Goal: Check status: Check status

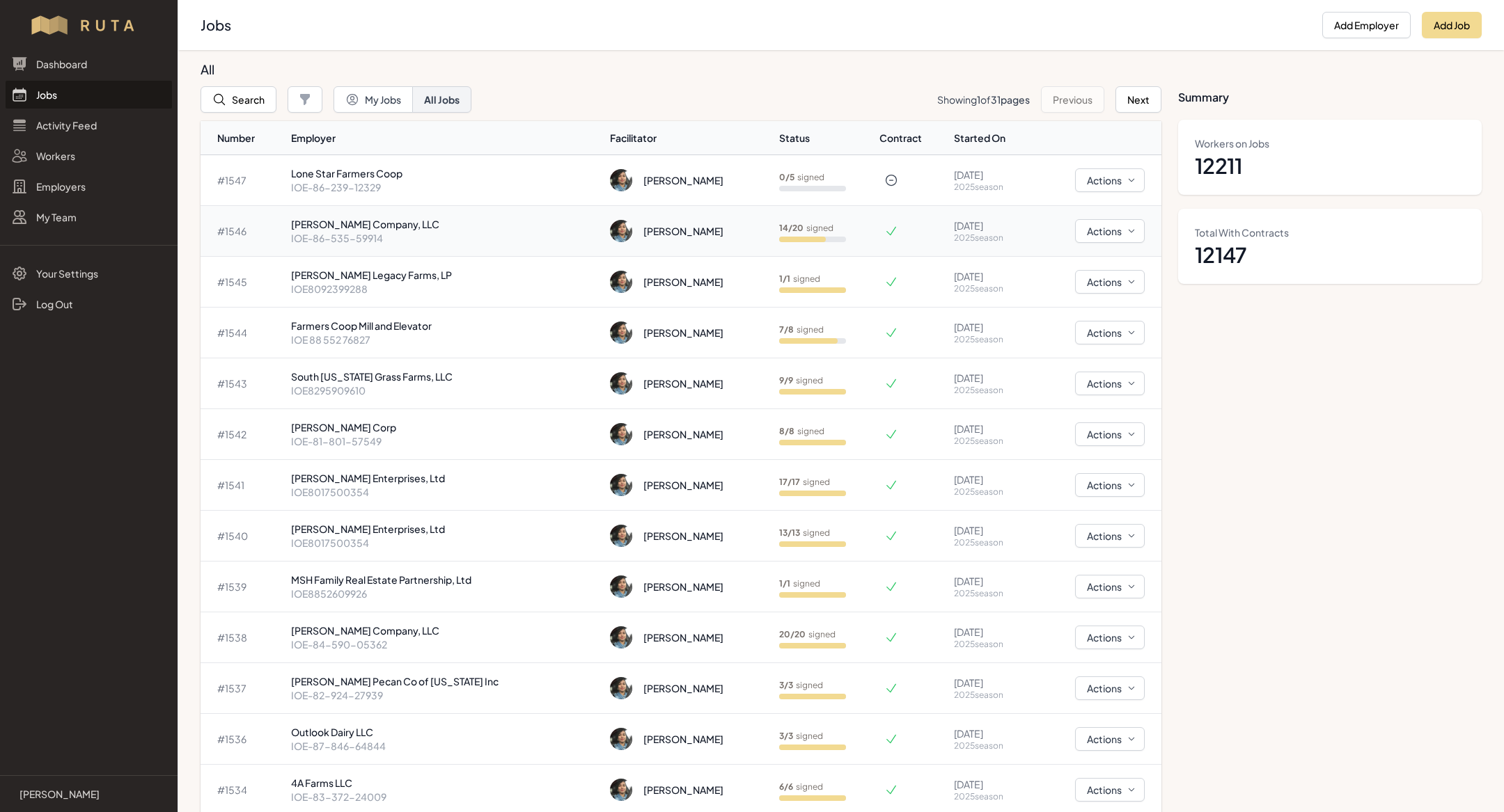
click at [426, 238] on p "IOE-86-535-59914" at bounding box center [445, 238] width 309 height 14
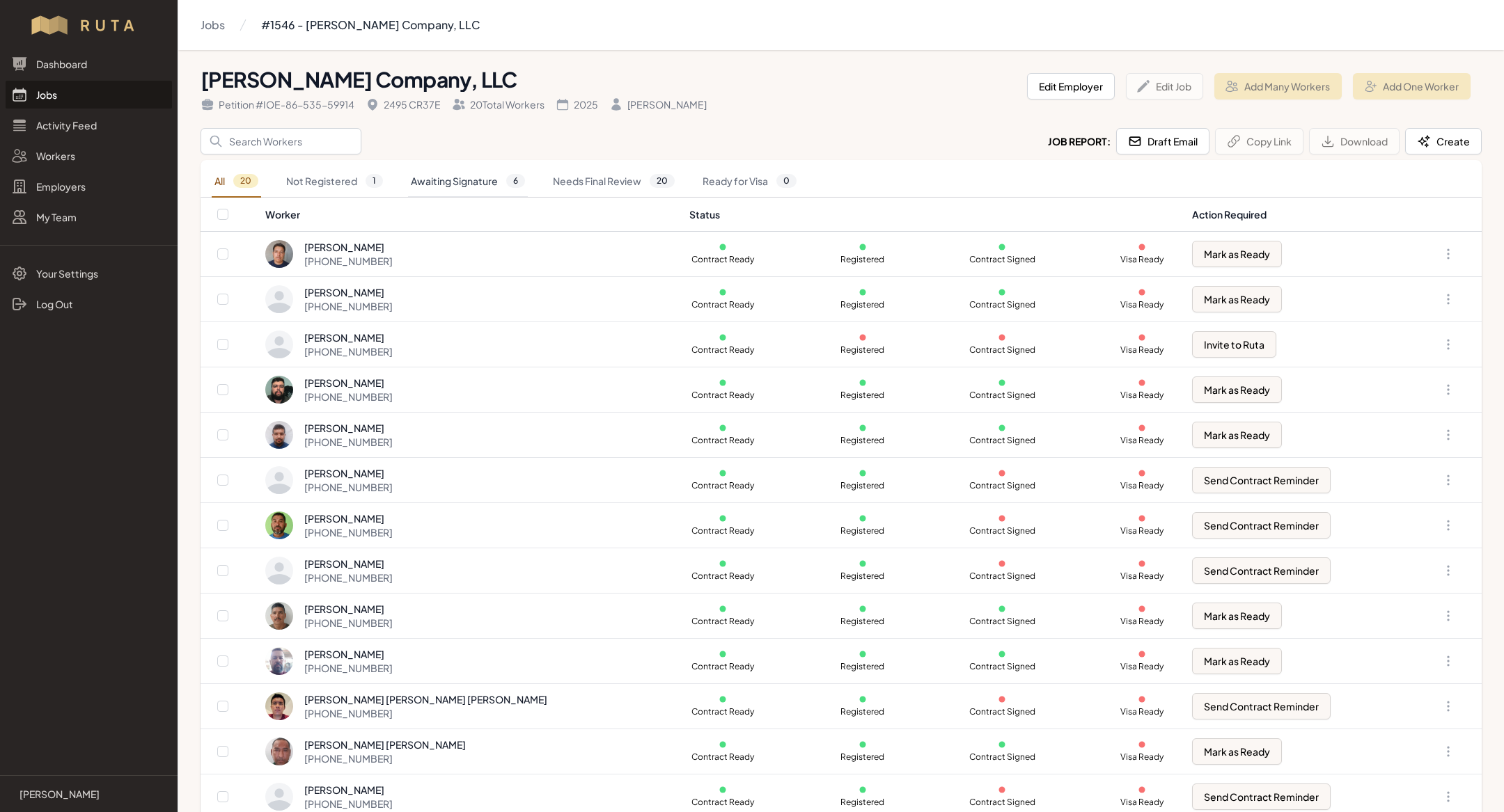
click at [439, 169] on link "Awaiting Signature 6" at bounding box center [468, 181] width 120 height 32
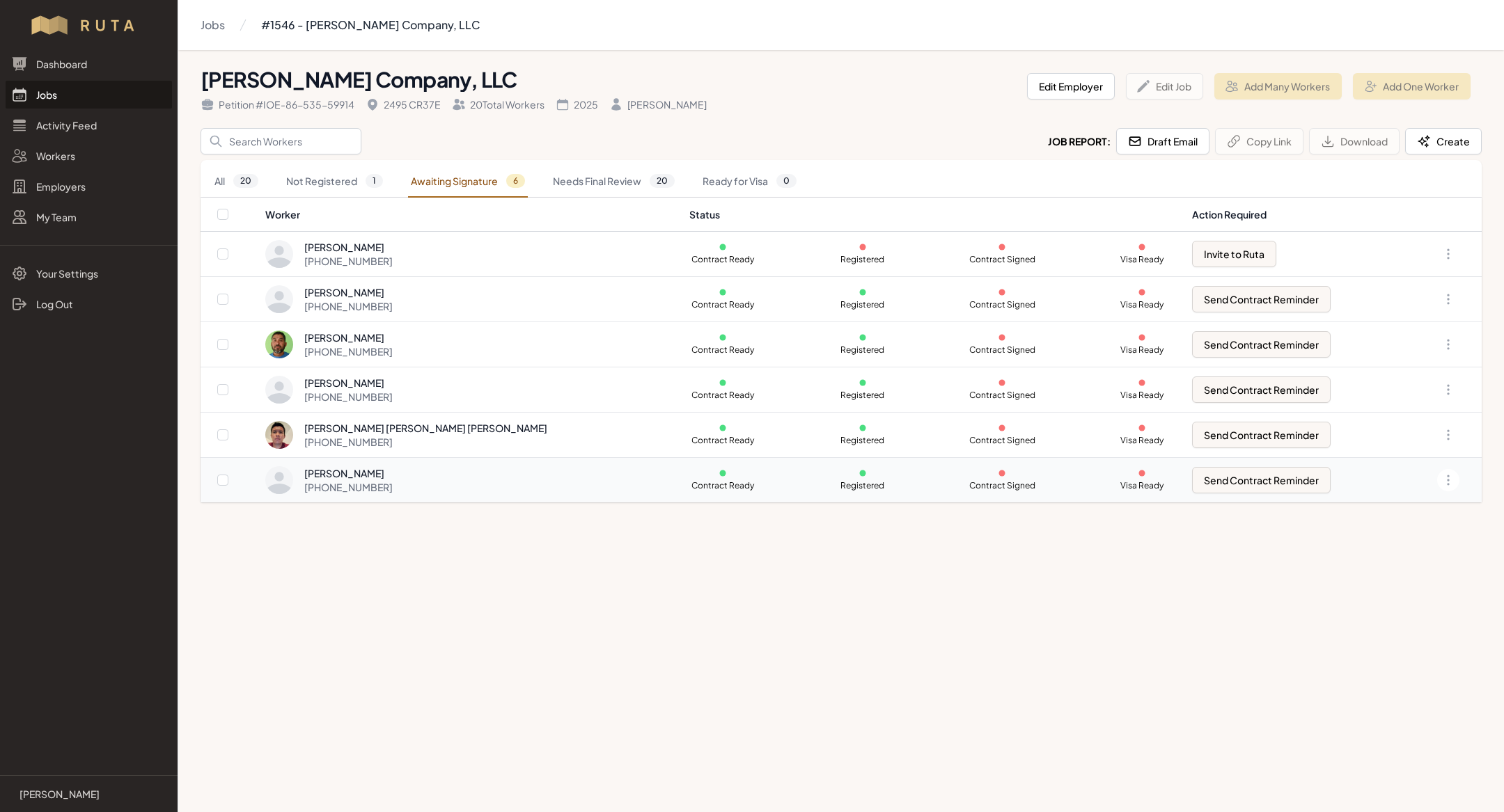
click at [456, 469] on div "[PERSON_NAME] [PHONE_NUMBER]" at bounding box center [469, 480] width 408 height 28
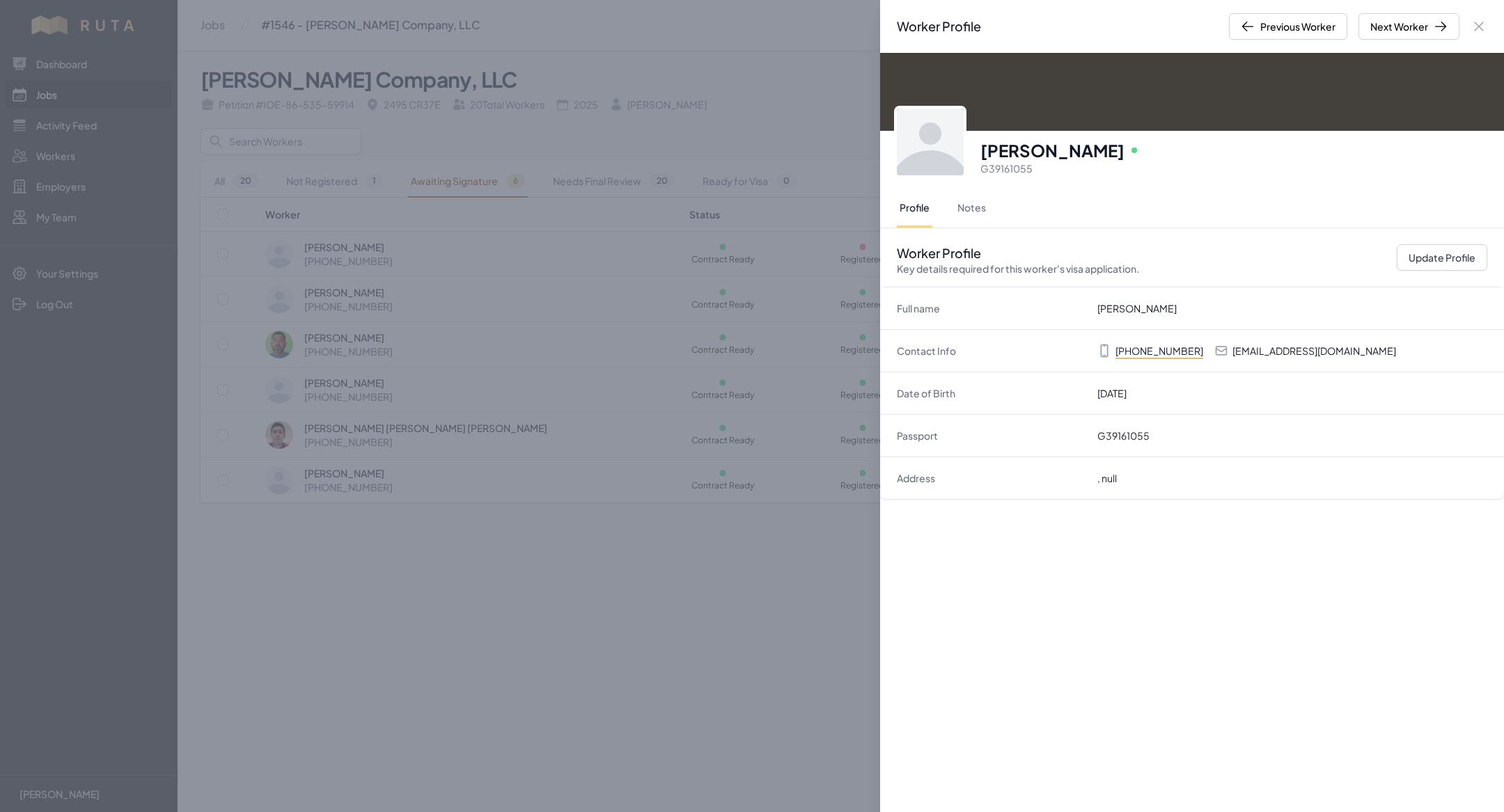
click at [475, 167] on div "Worker Profile Previous Worker Next Worker Close panel [PERSON_NAME] Online G39…" at bounding box center [752, 406] width 1504 height 812
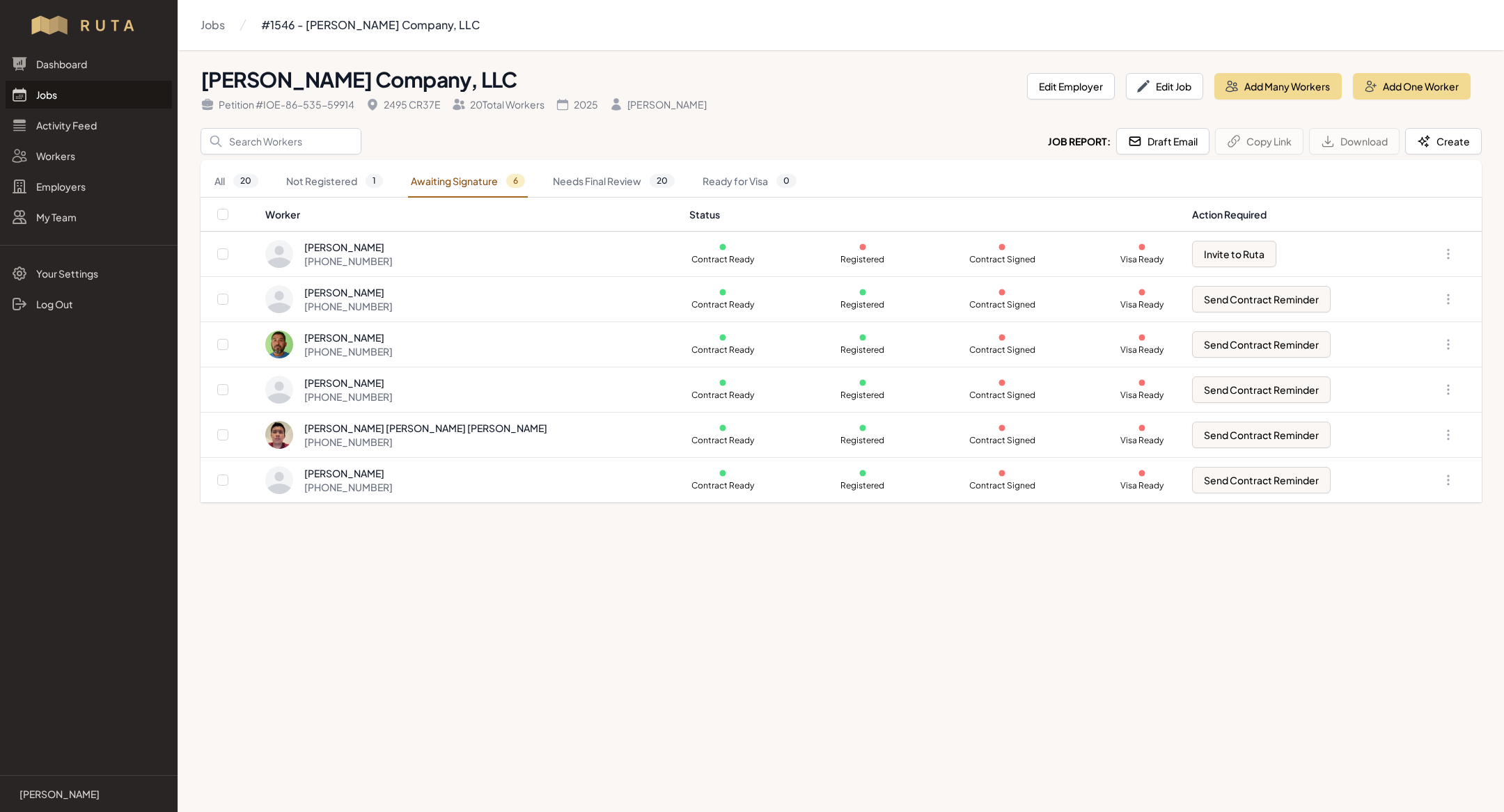
click at [88, 98] on link "Jobs" at bounding box center [89, 94] width 166 height 28
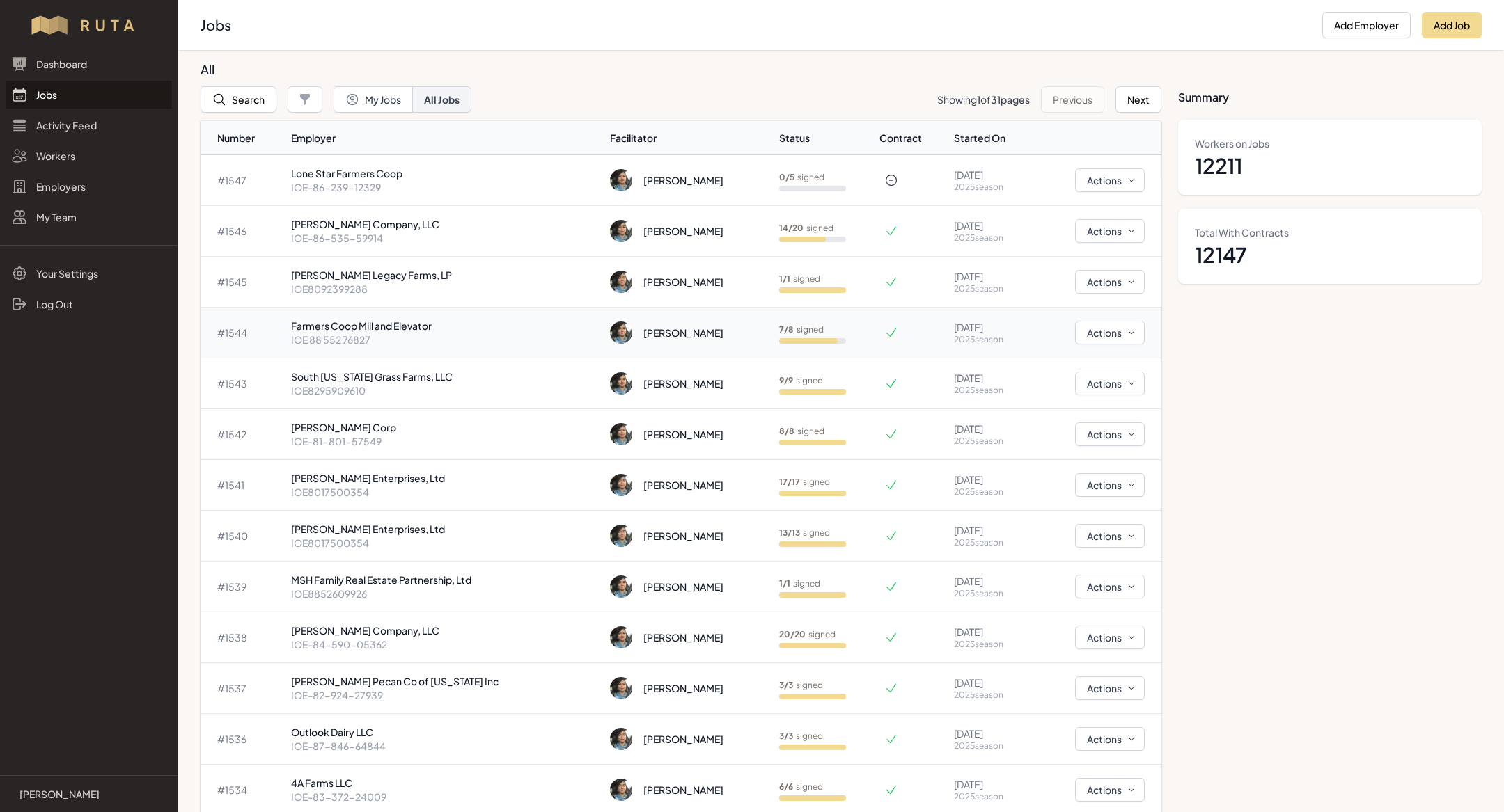
click at [369, 336] on p "IOE 88 552 76827" at bounding box center [445, 340] width 309 height 14
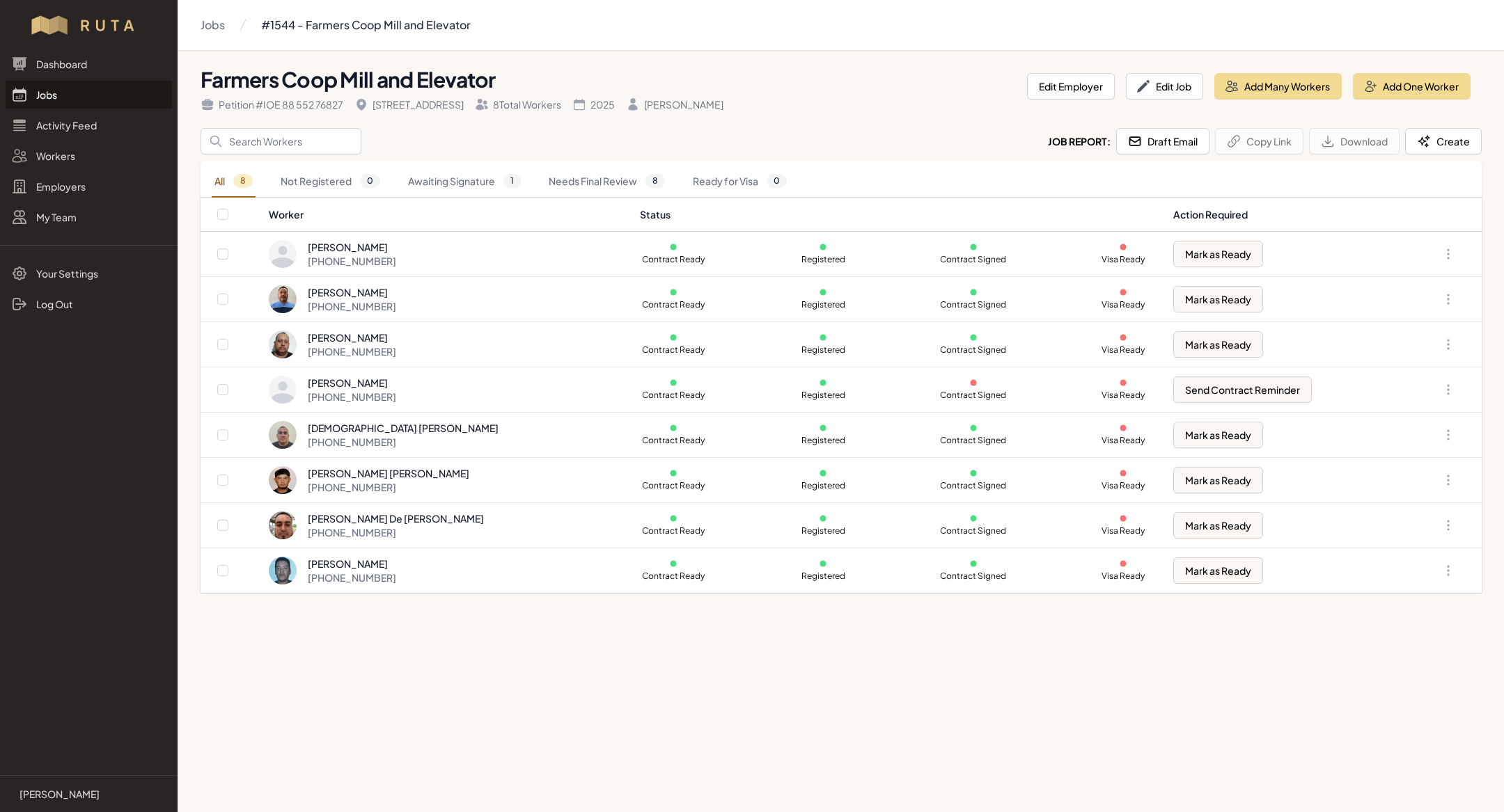
click at [102, 102] on link "Jobs" at bounding box center [89, 94] width 166 height 28
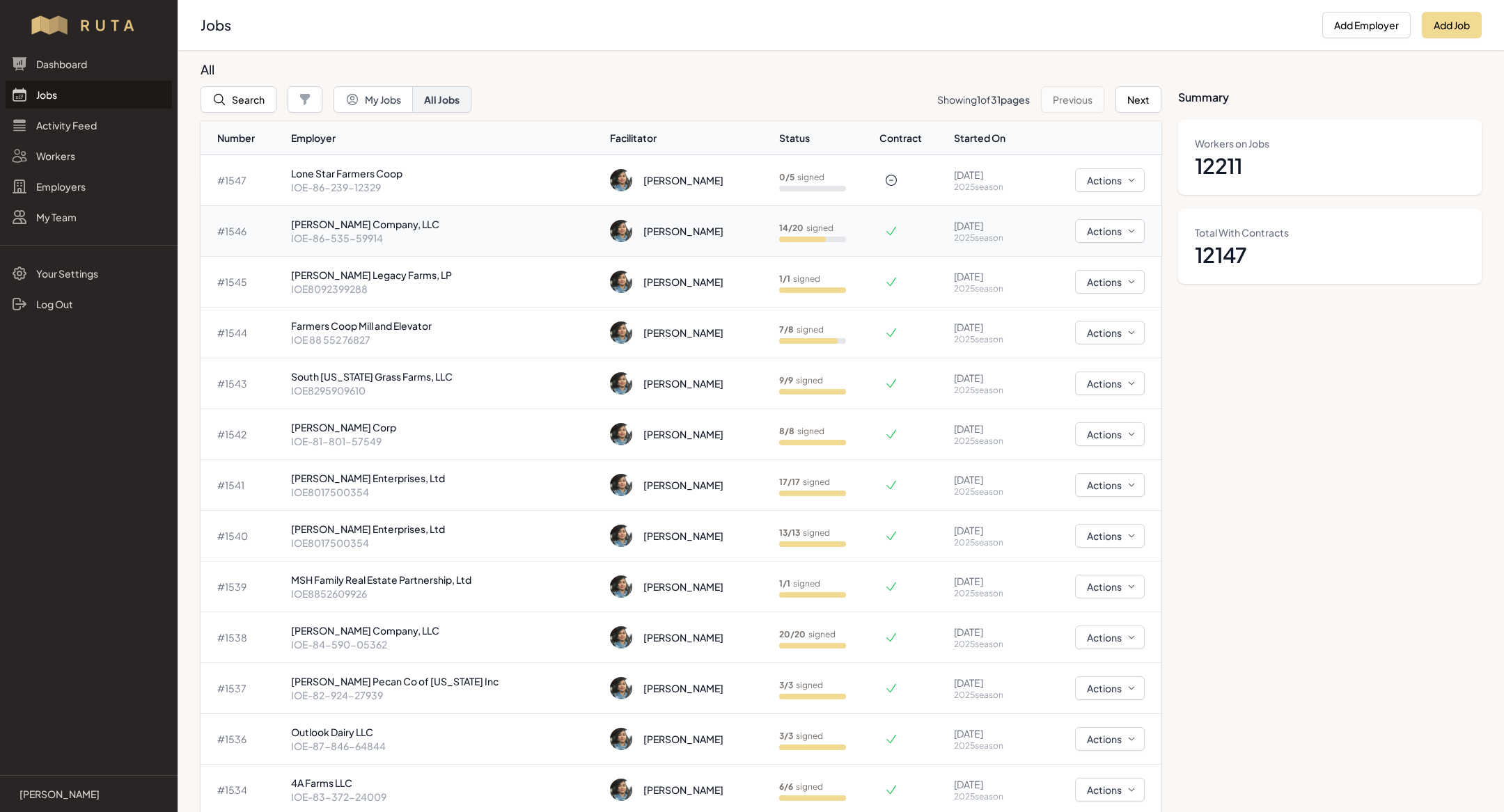
click at [398, 231] on p "IOE-86-535-59914" at bounding box center [445, 238] width 309 height 14
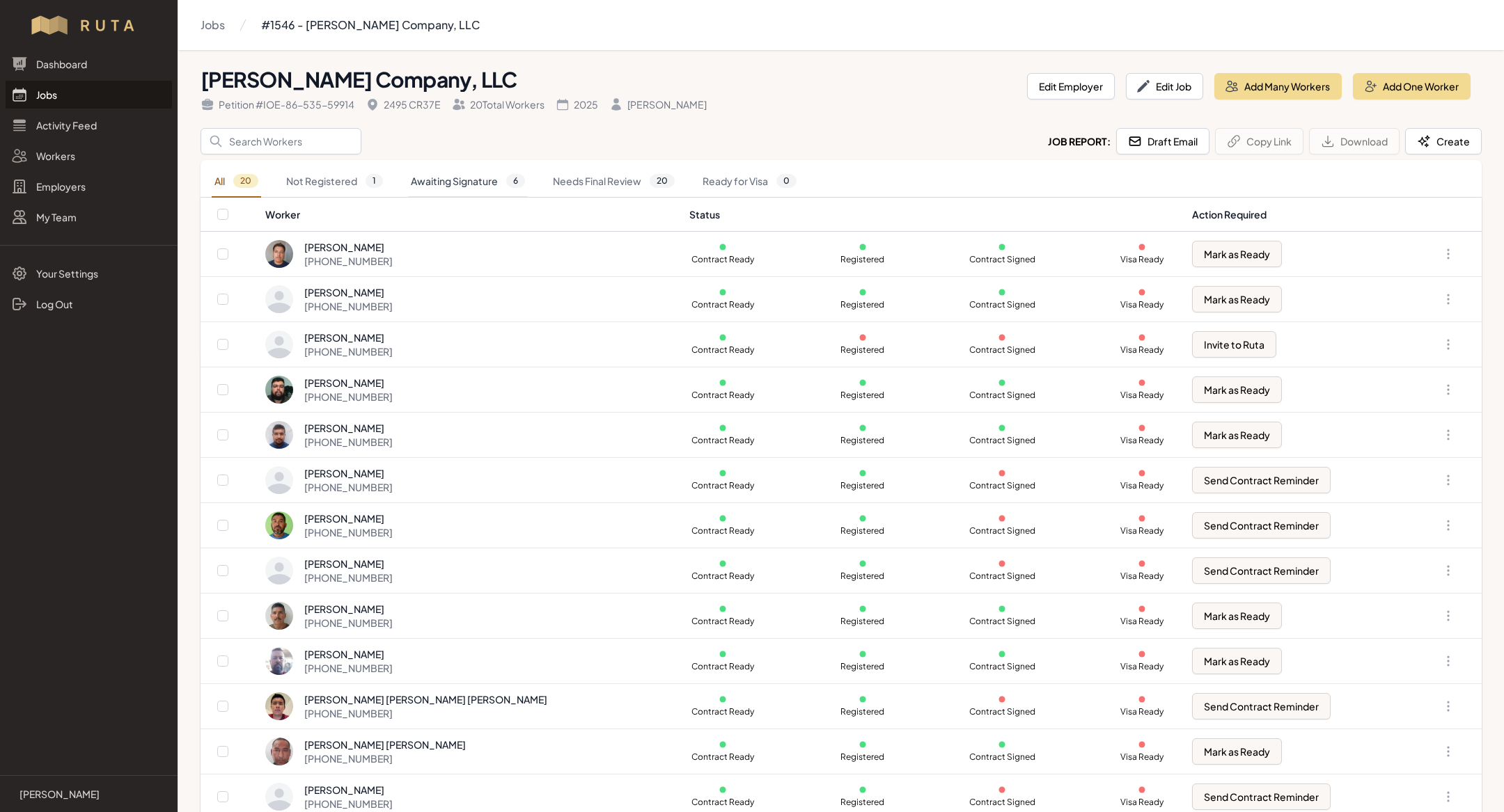
click at [456, 170] on link "Awaiting Signature 6" at bounding box center [468, 181] width 120 height 32
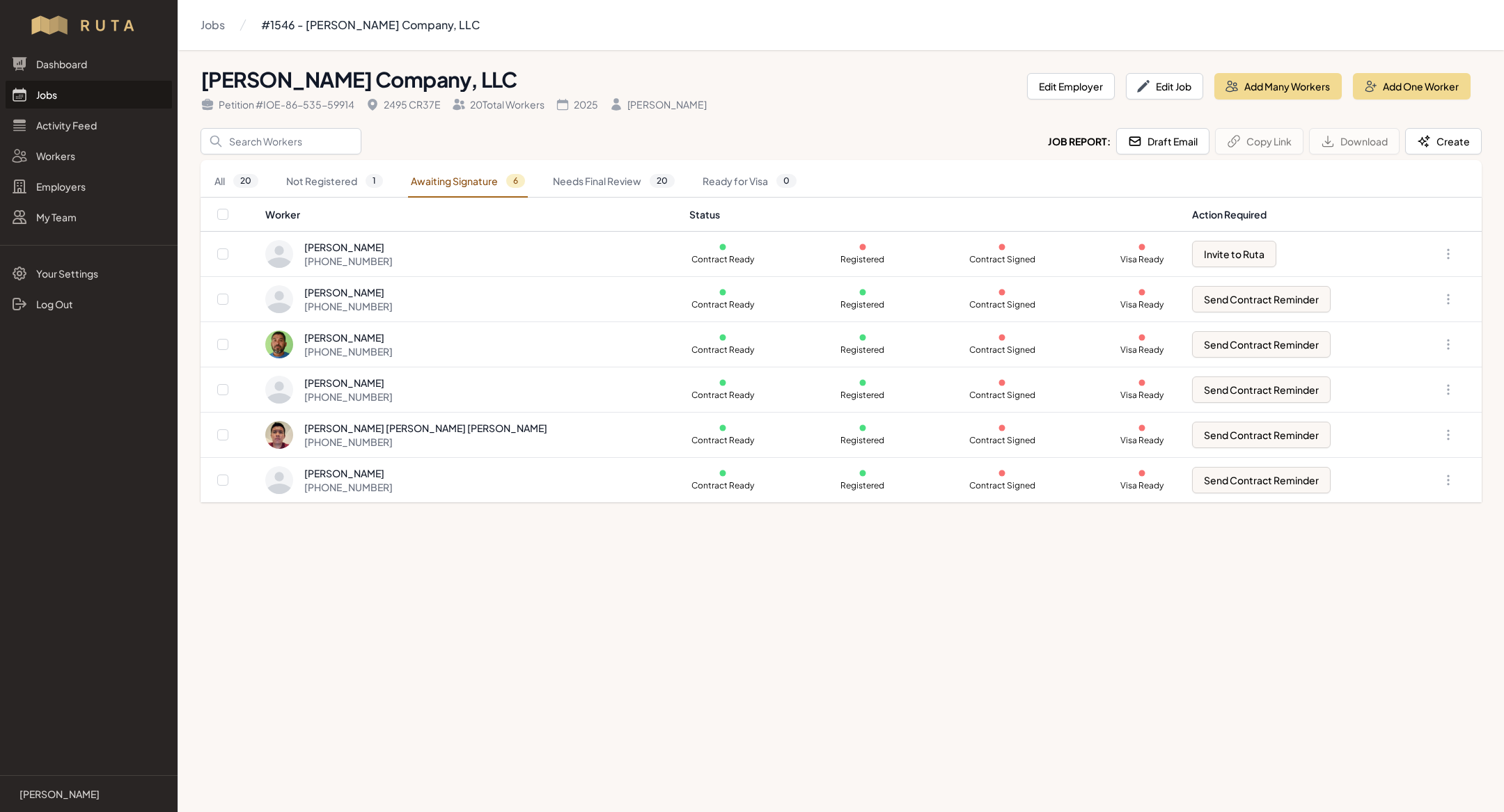
click at [486, 503] on div "[PERSON_NAME] Company, LLC Petition # IOE-86-535-59914 2495 CR37E 20 Total Work…" at bounding box center [841, 282] width 1326 height 464
click at [509, 482] on div "[PERSON_NAME] [PHONE_NUMBER]" at bounding box center [469, 480] width 408 height 28
